Goal: Task Accomplishment & Management: Use online tool/utility

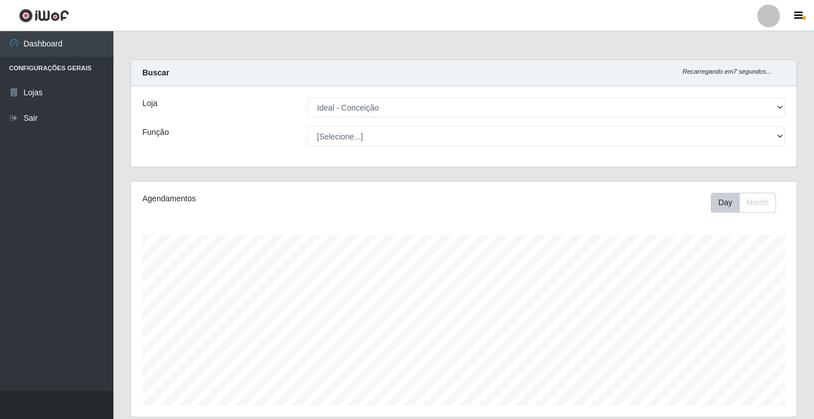
select select "231"
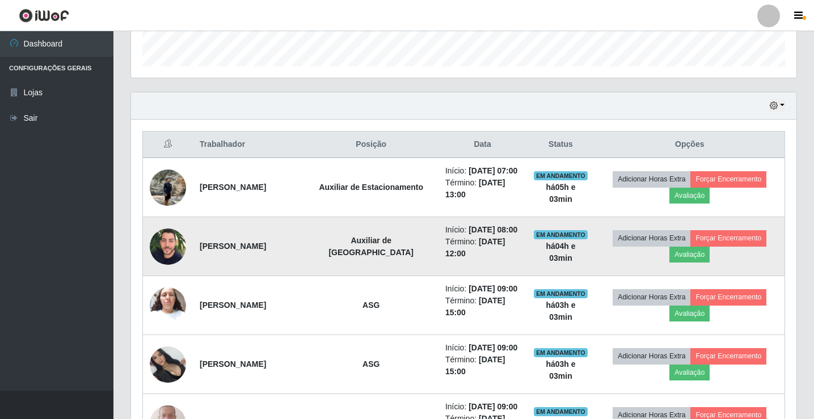
scroll to position [359, 0]
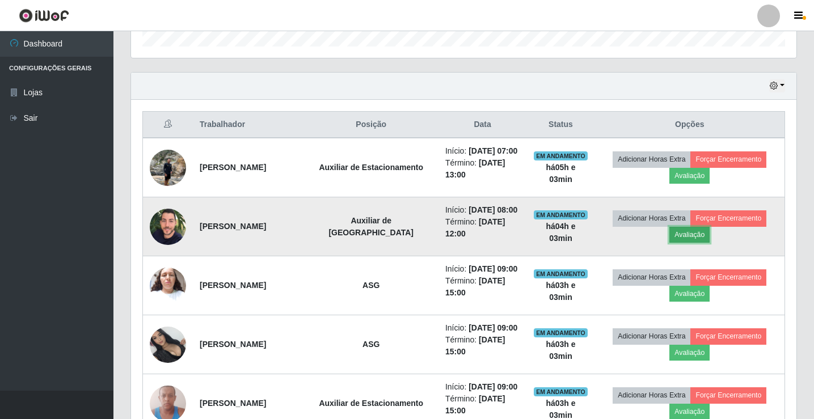
click at [694, 243] on button "Avaliação" at bounding box center [690, 235] width 40 height 16
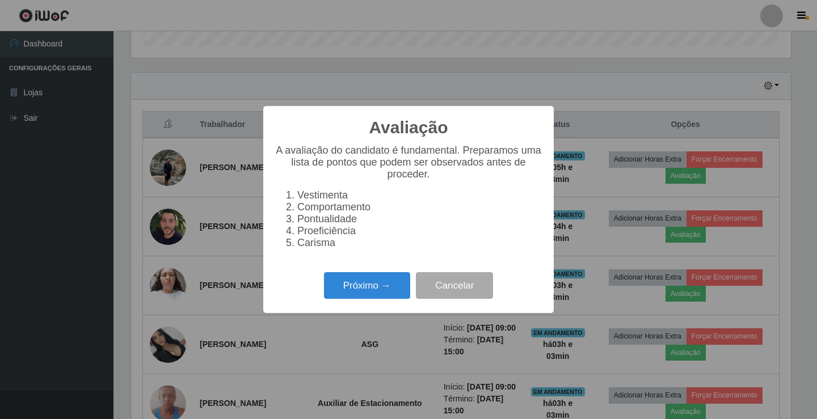
click at [405, 249] on li "Carisma" at bounding box center [419, 243] width 245 height 12
click at [441, 289] on button "Cancelar" at bounding box center [454, 285] width 77 height 27
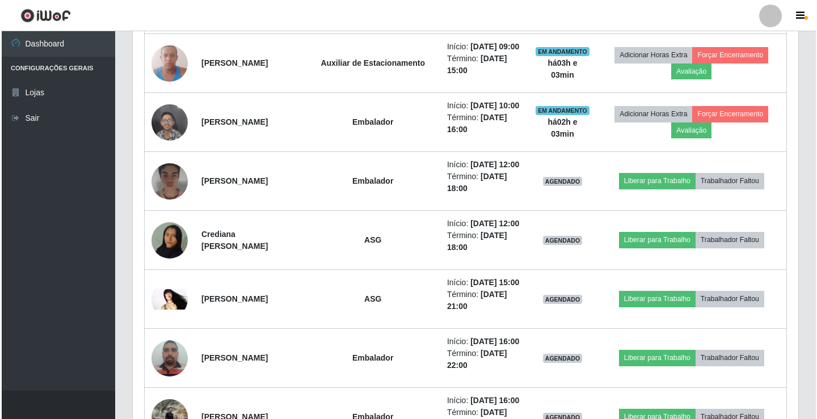
scroll to position [756, 0]
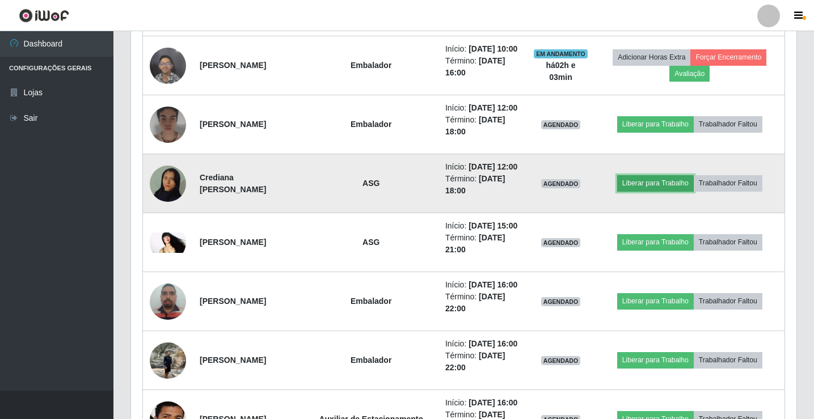
click at [646, 191] on button "Liberar para Trabalho" at bounding box center [655, 183] width 77 height 16
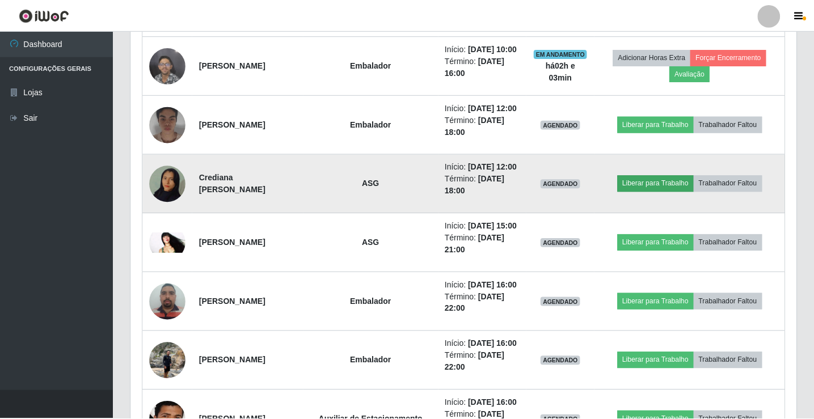
scroll to position [236, 660]
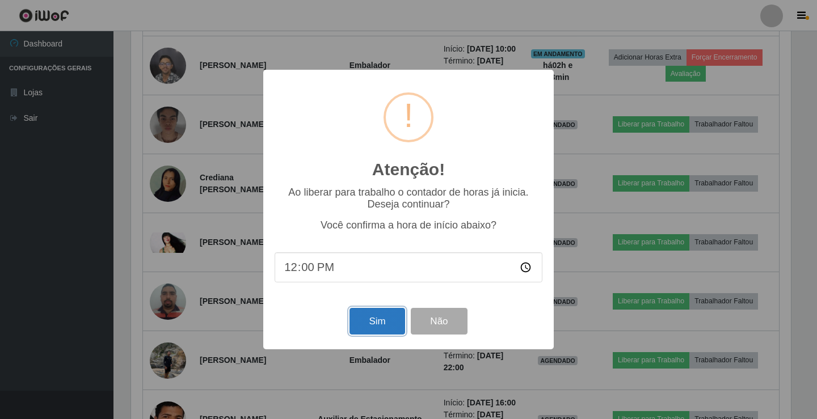
click at [382, 325] on button "Sim" at bounding box center [377, 321] width 55 height 27
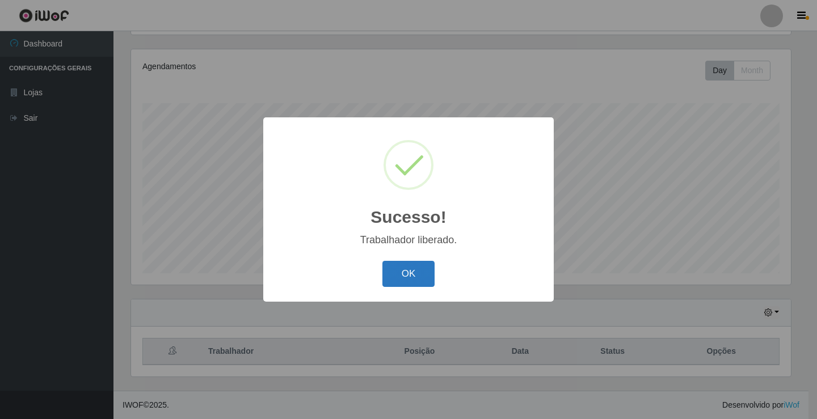
click at [411, 272] on button "OK" at bounding box center [408, 274] width 53 height 27
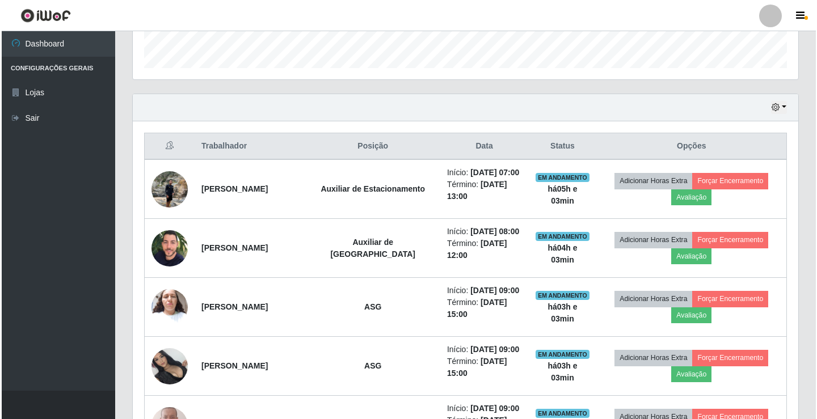
scroll to position [359, 0]
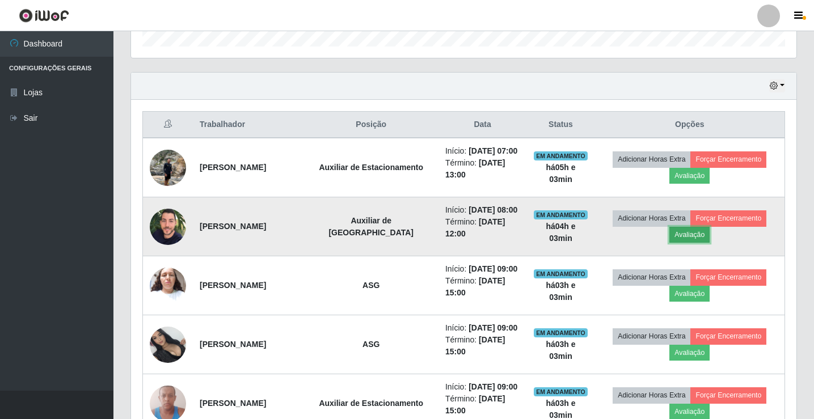
click at [708, 243] on button "Avaliação" at bounding box center [690, 235] width 40 height 16
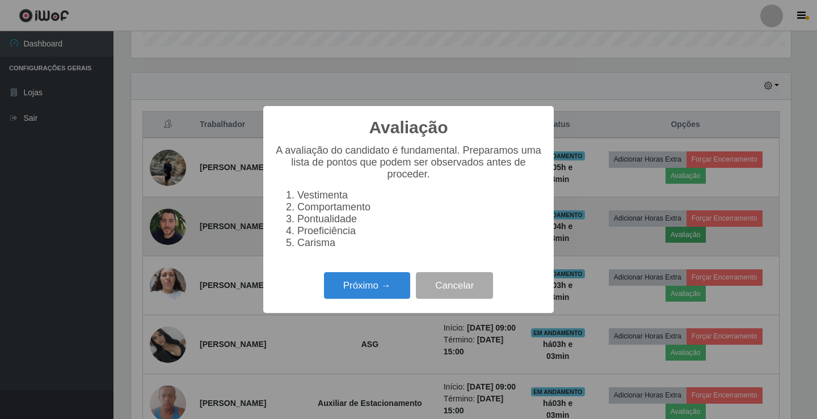
scroll to position [236, 660]
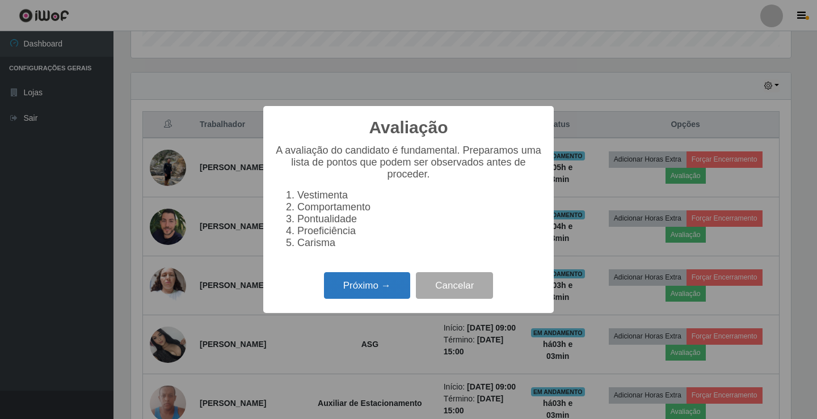
click at [365, 295] on button "Próximo →" at bounding box center [367, 285] width 86 height 27
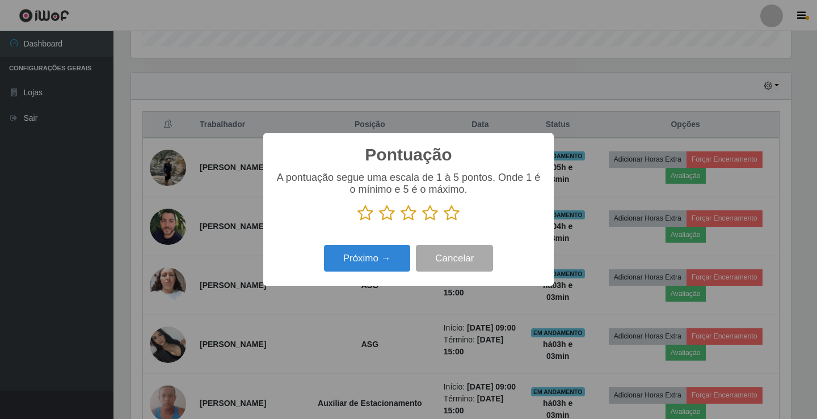
scroll to position [567252, 566827]
click at [389, 217] on icon at bounding box center [387, 213] width 16 height 17
click at [379, 222] on input "radio" at bounding box center [379, 222] width 0 height 0
click at [372, 265] on button "Próximo →" at bounding box center [367, 258] width 86 height 27
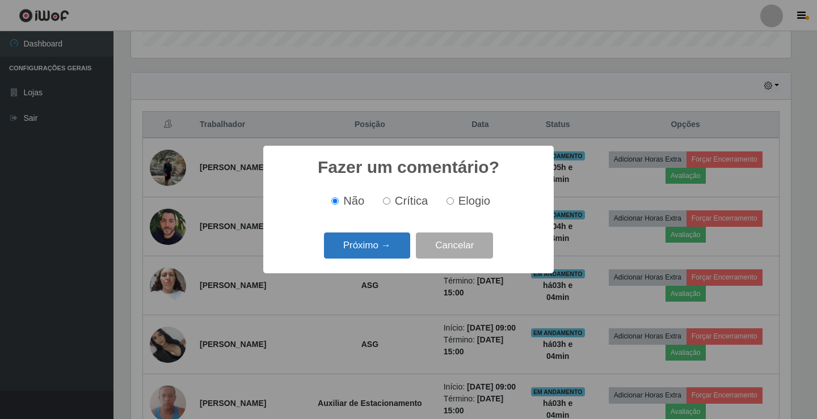
click at [385, 247] on button "Próximo →" at bounding box center [367, 246] width 86 height 27
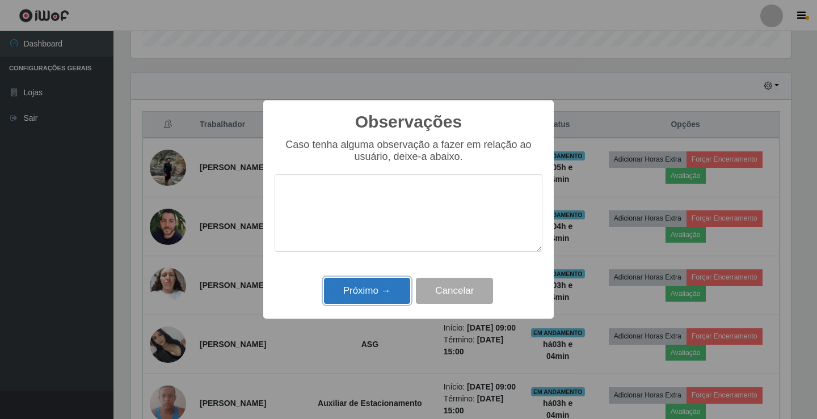
click at [375, 296] on button "Próximo →" at bounding box center [367, 291] width 86 height 27
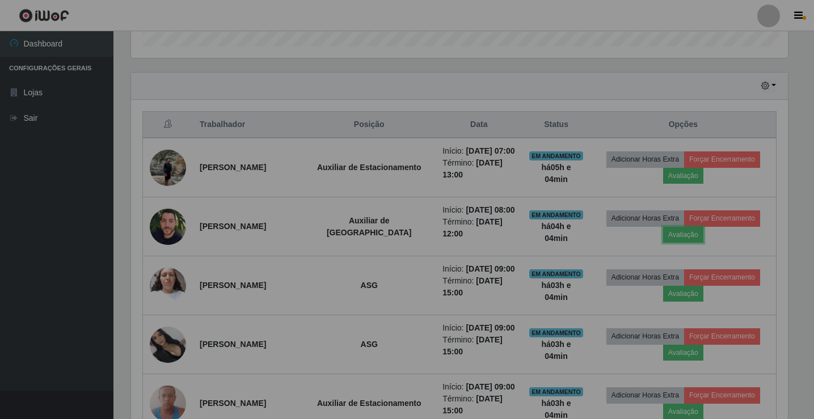
scroll to position [236, 666]
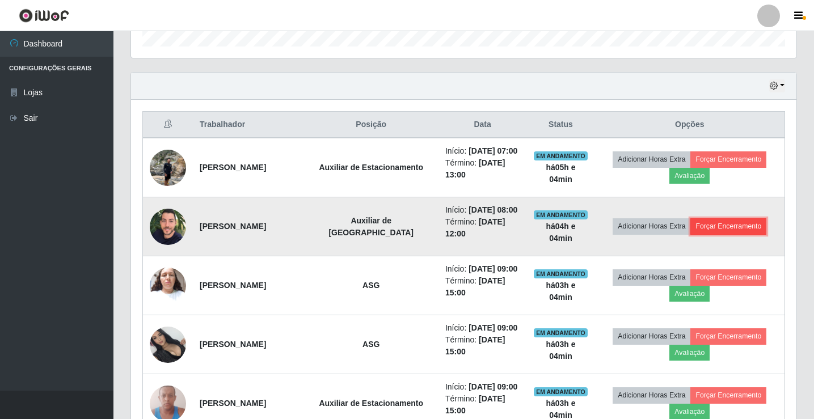
click at [713, 234] on button "Forçar Encerramento" at bounding box center [729, 226] width 76 height 16
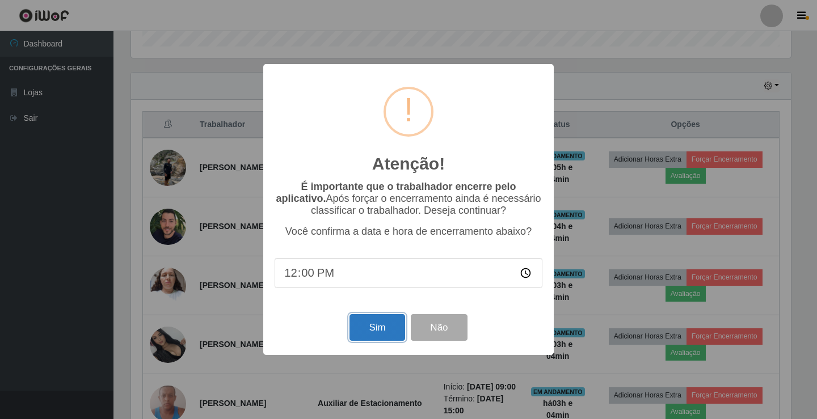
click at [381, 334] on button "Sim" at bounding box center [377, 327] width 55 height 27
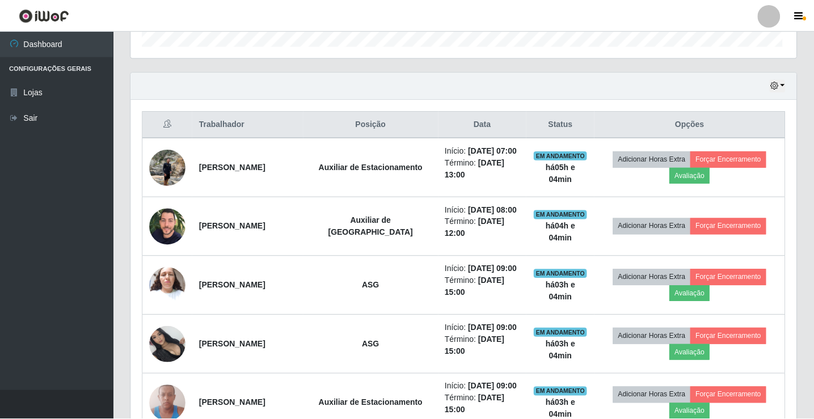
scroll to position [0, 0]
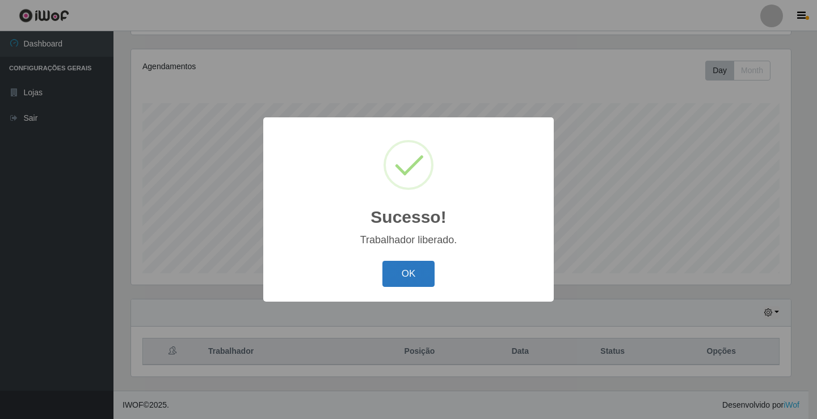
click at [414, 279] on button "OK" at bounding box center [408, 274] width 53 height 27
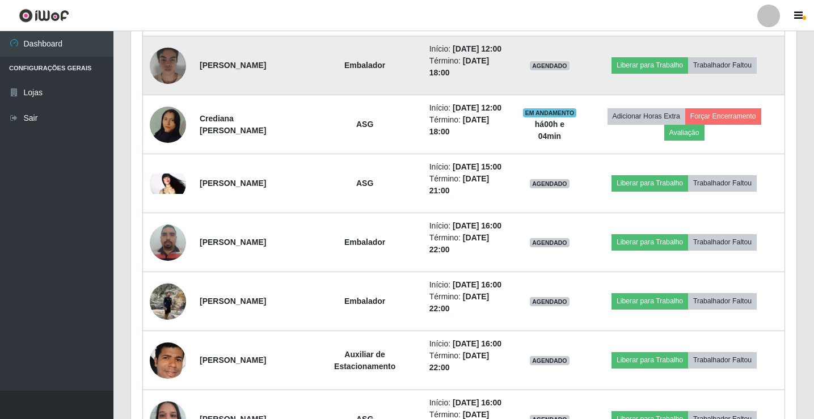
click at [166, 89] on img at bounding box center [168, 65] width 36 height 45
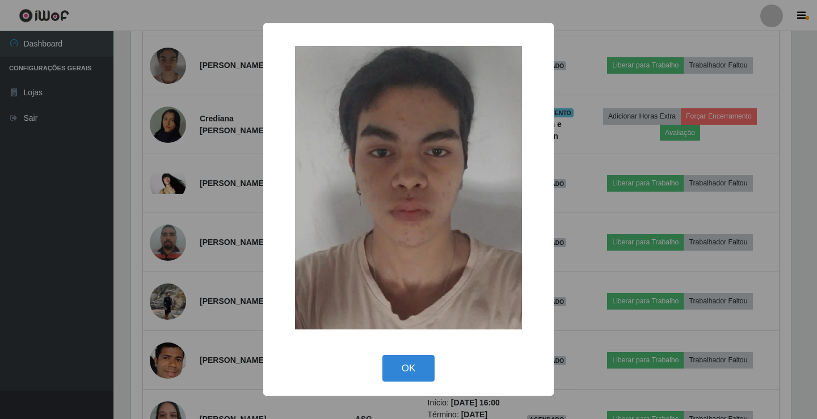
click at [236, 161] on div "× OK Cancel" at bounding box center [408, 209] width 817 height 419
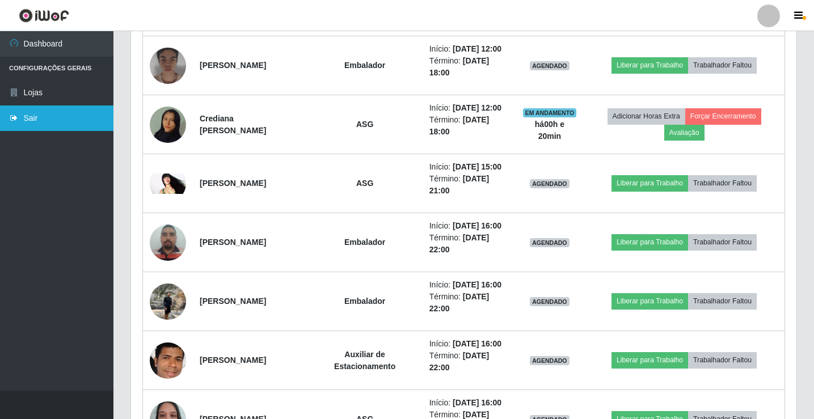
click at [41, 114] on link "Sair" at bounding box center [56, 119] width 113 height 26
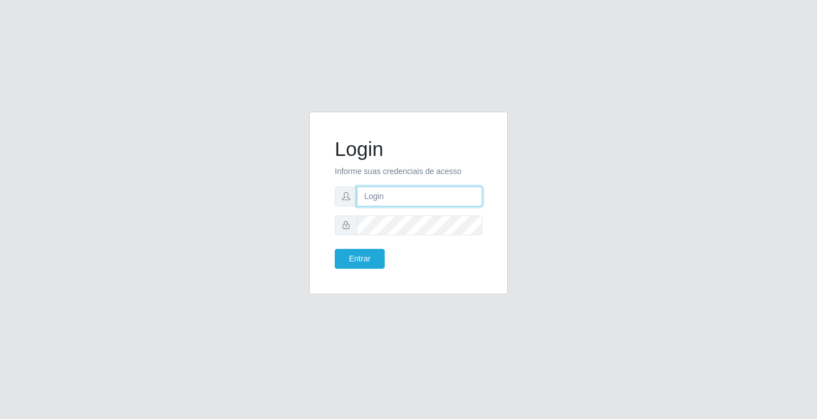
click at [393, 198] on input "text" at bounding box center [419, 197] width 125 height 20
type input "giovanny@ideal"
click at [409, 195] on input "giovanny@ideal" at bounding box center [419, 197] width 125 height 20
click at [410, 195] on input "giovanny@ideal" at bounding box center [419, 197] width 125 height 20
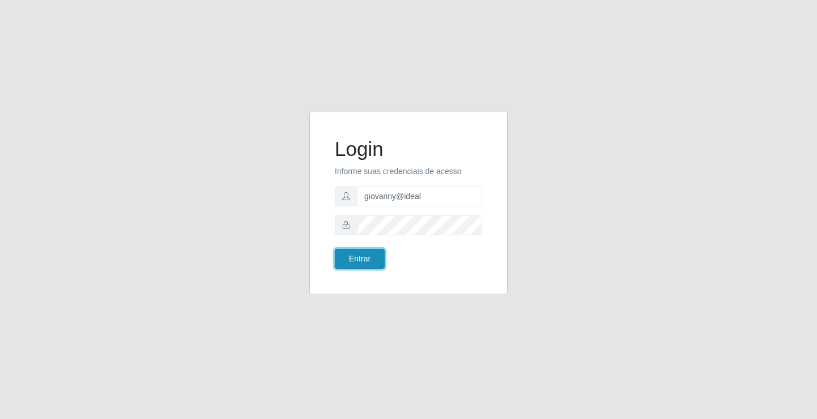
click at [347, 264] on button "Entrar" at bounding box center [360, 259] width 50 height 20
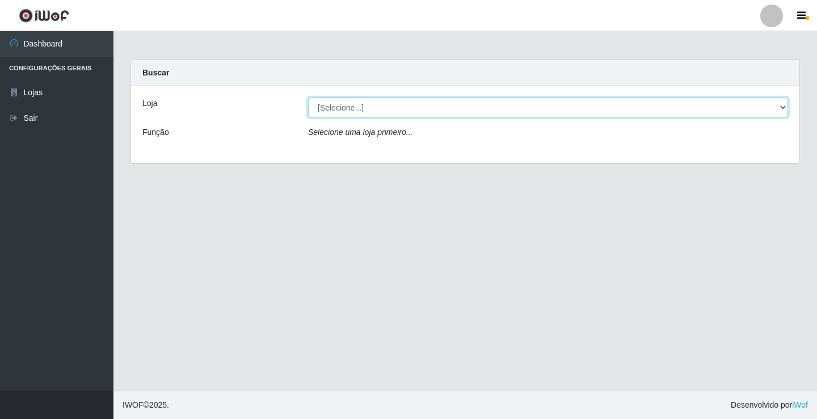
click at [416, 113] on select "[Selecione...] Ideal - Conceição" at bounding box center [548, 108] width 480 height 20
select select "231"
click at [308, 98] on select "[Selecione...] Ideal - Conceição" at bounding box center [548, 108] width 480 height 20
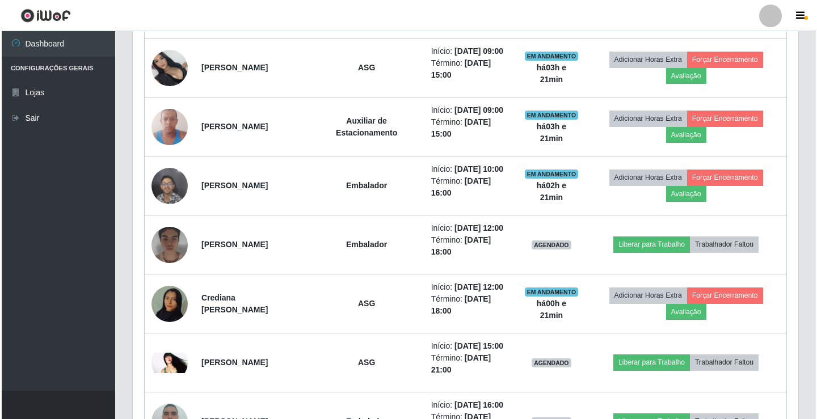
scroll to position [681, 0]
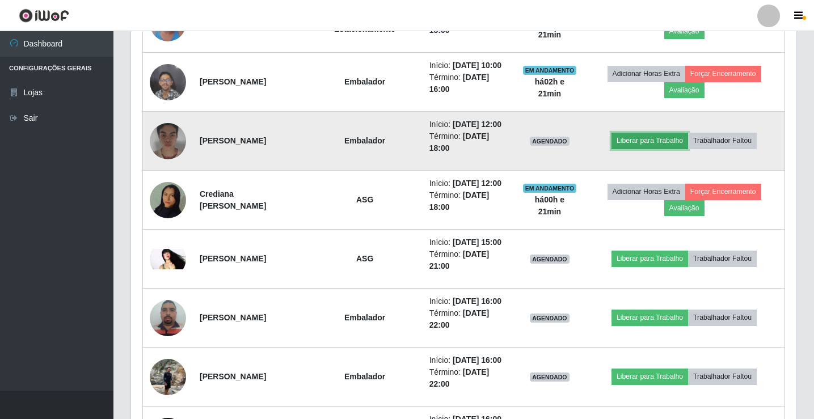
click at [672, 149] on button "Liberar para Trabalho" at bounding box center [650, 141] width 77 height 16
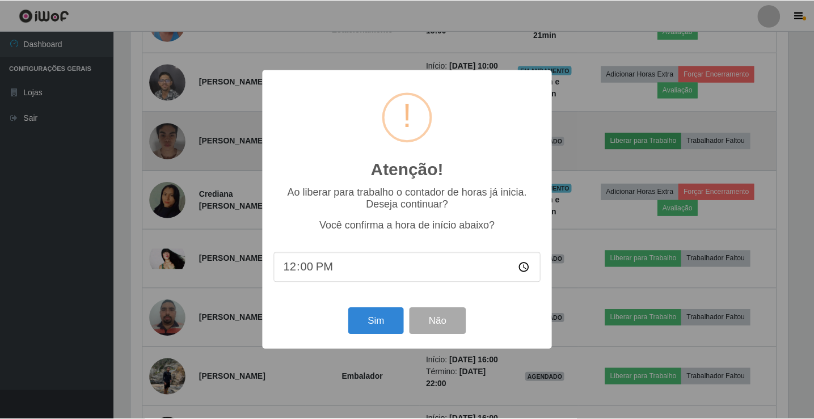
scroll to position [236, 660]
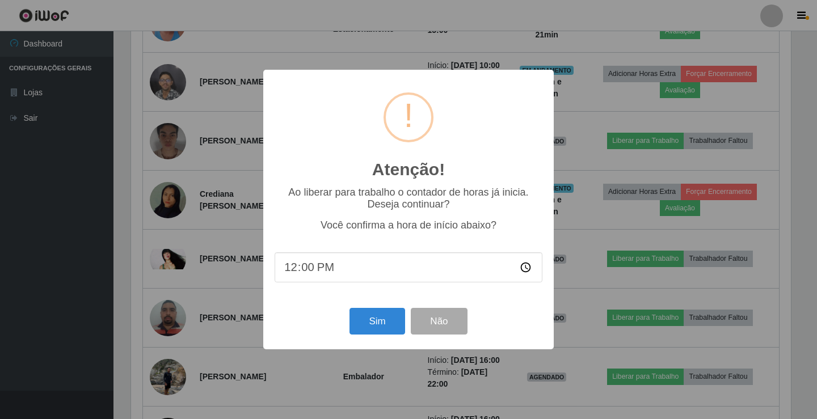
click at [307, 274] on input "12:00" at bounding box center [409, 268] width 268 height 30
click at [308, 272] on input "12:00" at bounding box center [409, 268] width 268 height 30
type input "12:21"
click at [387, 335] on button "Sim" at bounding box center [377, 321] width 55 height 27
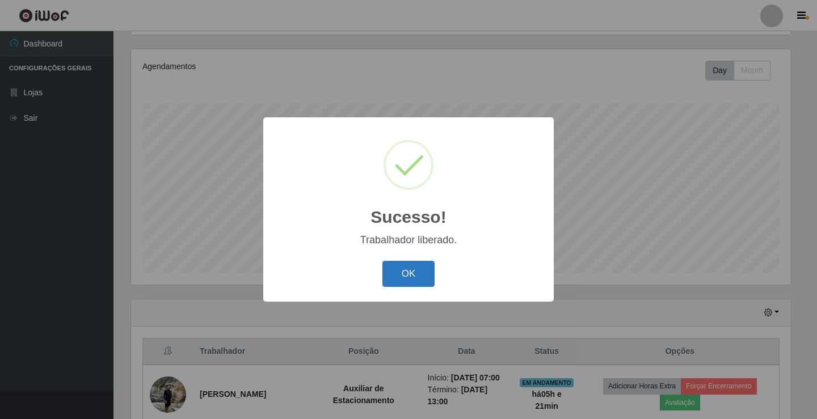
click at [397, 280] on button "OK" at bounding box center [408, 274] width 53 height 27
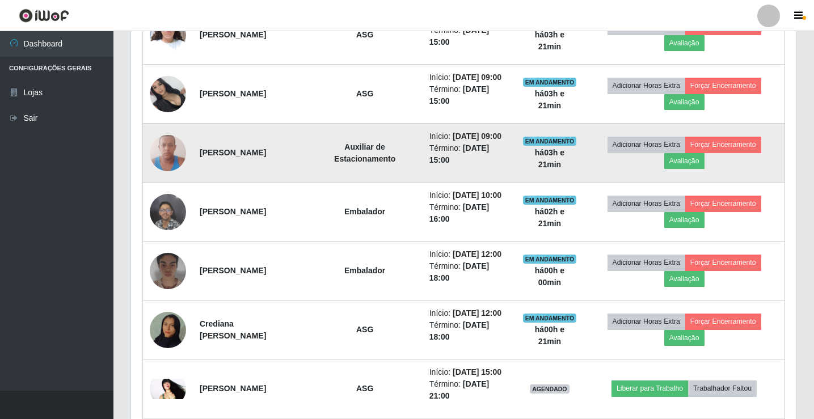
scroll to position [643, 0]
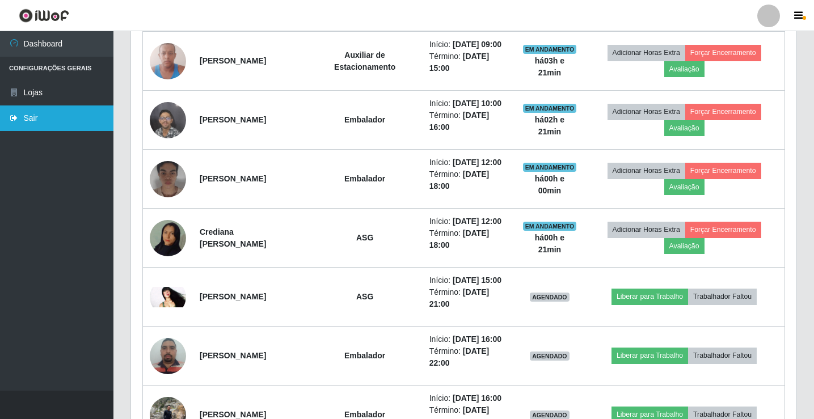
click at [31, 113] on link "Sair" at bounding box center [56, 119] width 113 height 26
